Goal: Transaction & Acquisition: Purchase product/service

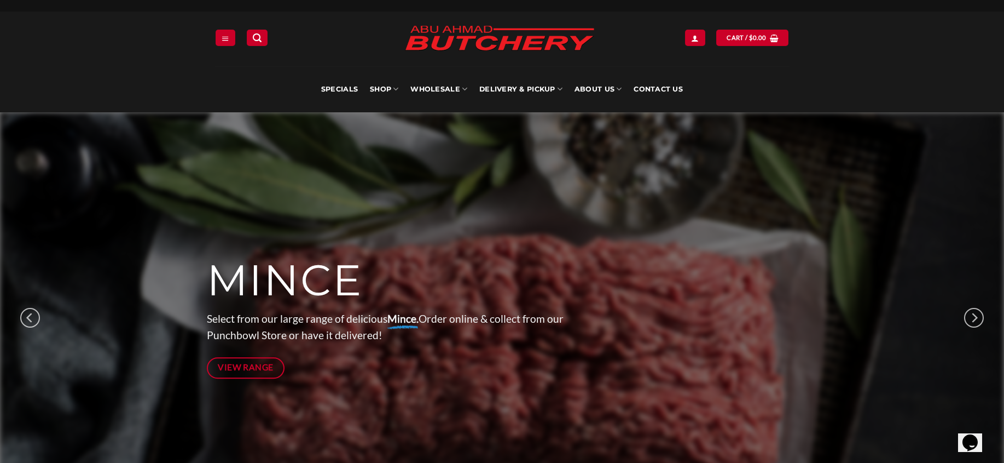
scroll to position [16, 0]
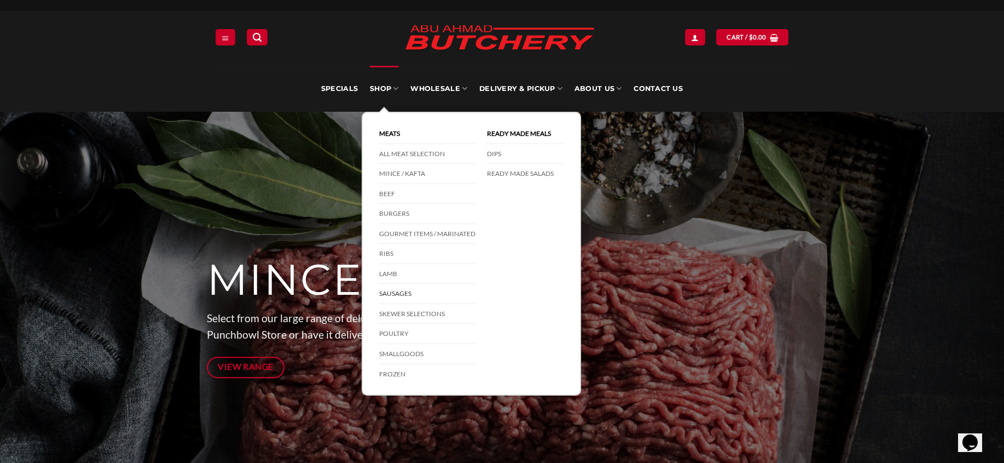
click at [401, 288] on link "Sausages" at bounding box center [427, 294] width 96 height 20
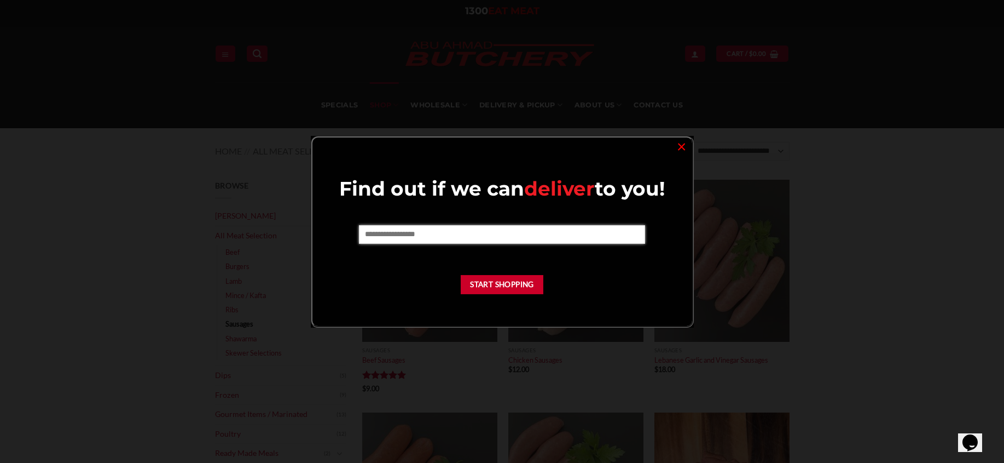
click at [540, 240] on input "text" at bounding box center [502, 234] width 286 height 19
type input "****"
click at [517, 282] on button "Start Shopping" at bounding box center [502, 284] width 83 height 19
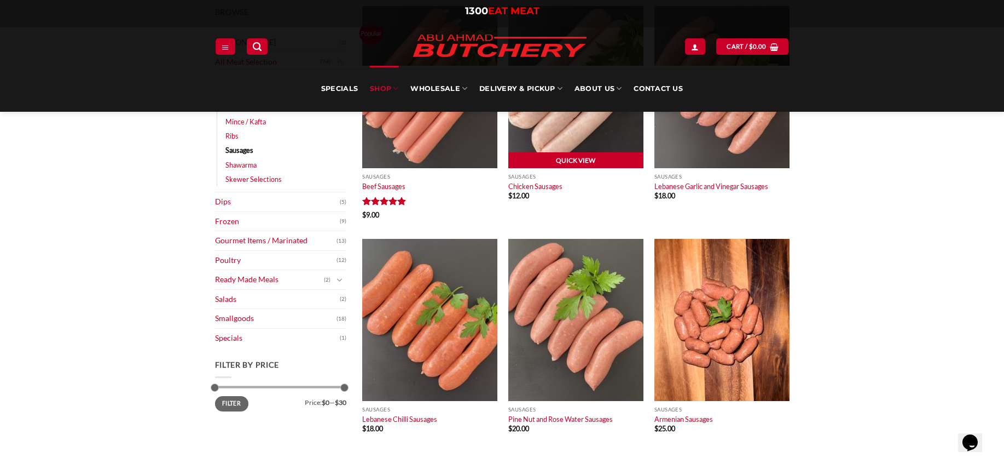
scroll to position [146, 0]
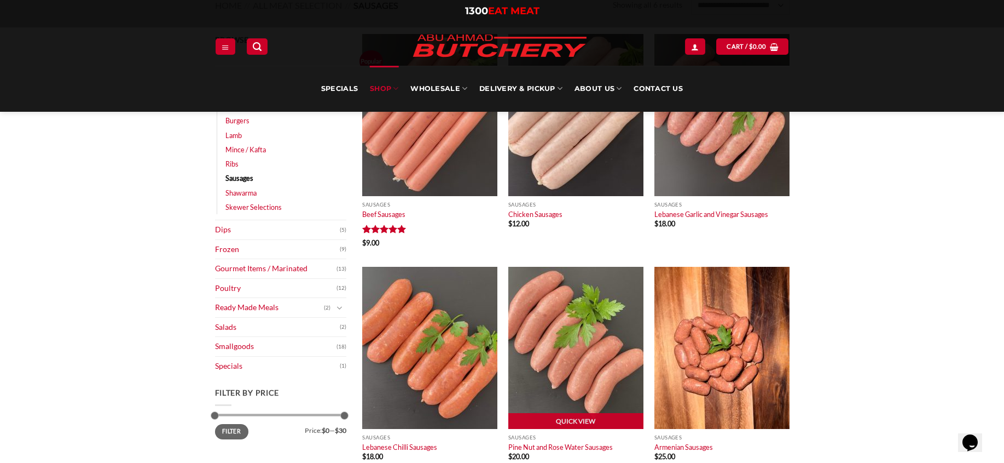
click at [605, 308] on img at bounding box center [576, 348] width 135 height 162
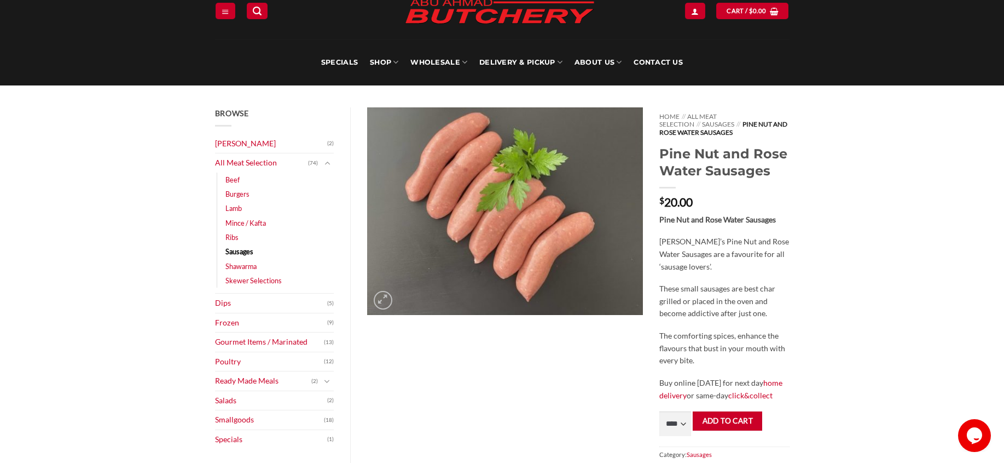
scroll to position [43, 0]
